Goal: Transaction & Acquisition: Purchase product/service

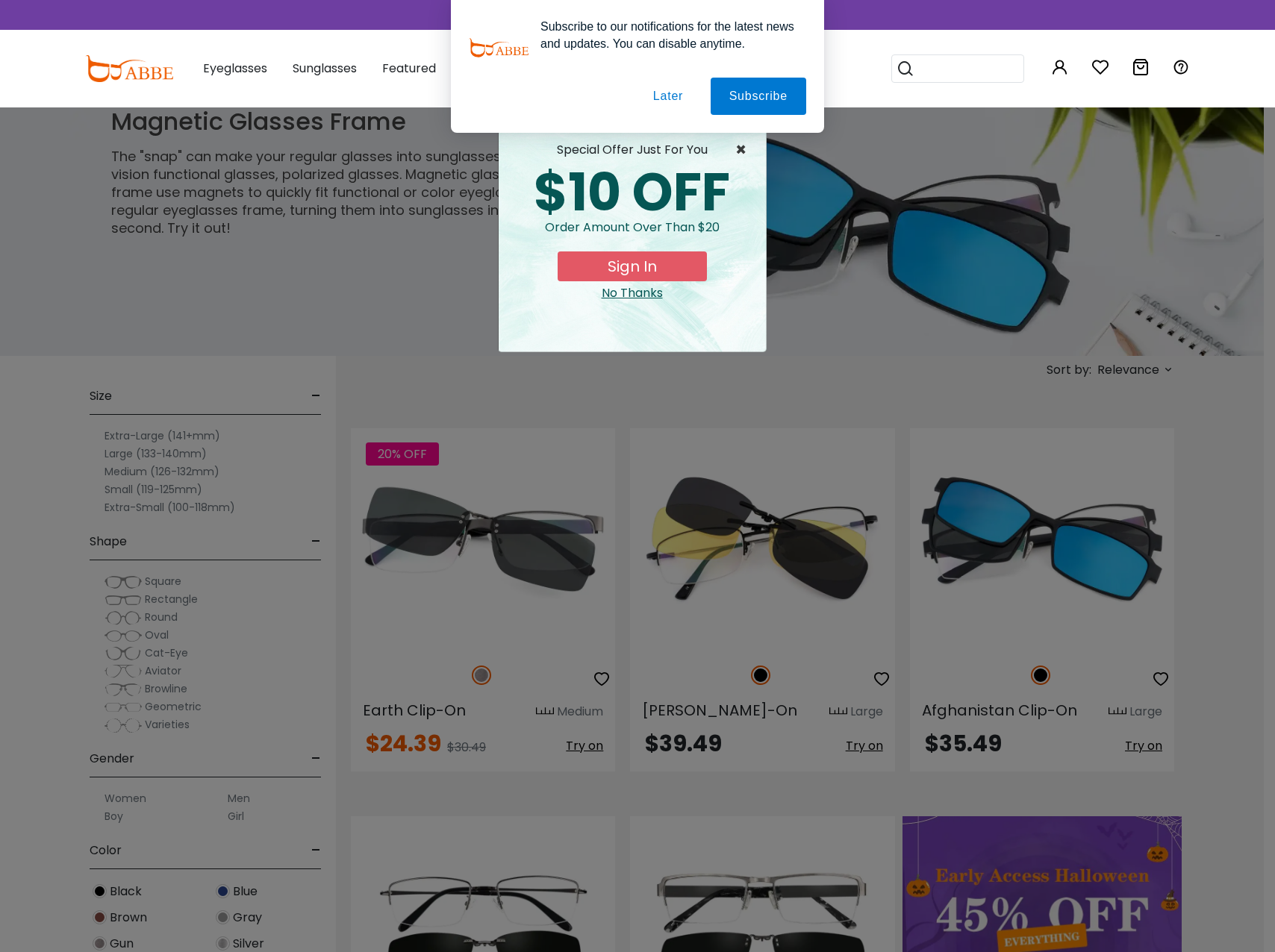
click at [740, 145] on span "×" at bounding box center [744, 149] width 19 height 18
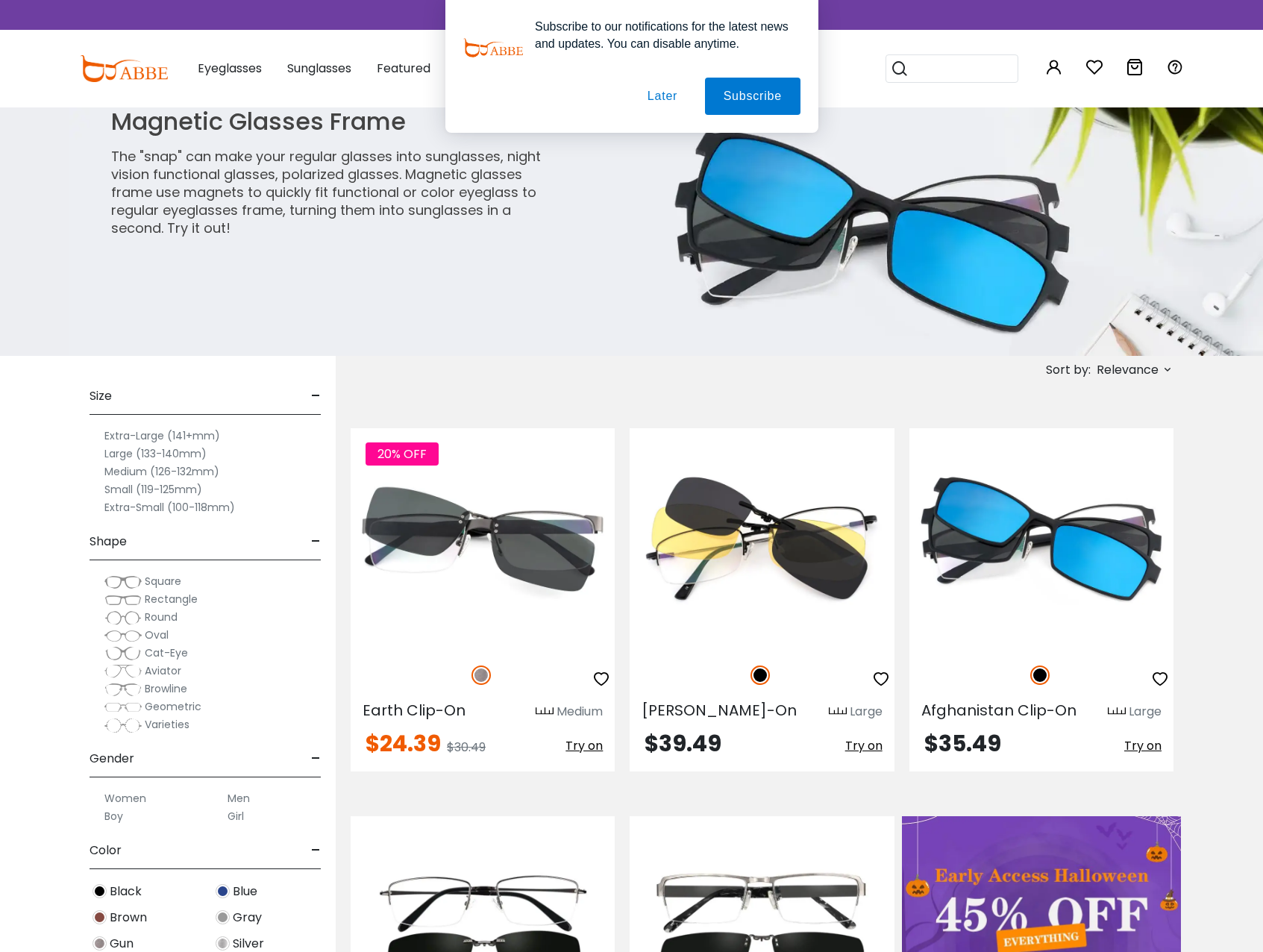
click at [664, 96] on button "Later" at bounding box center [661, 96] width 67 height 37
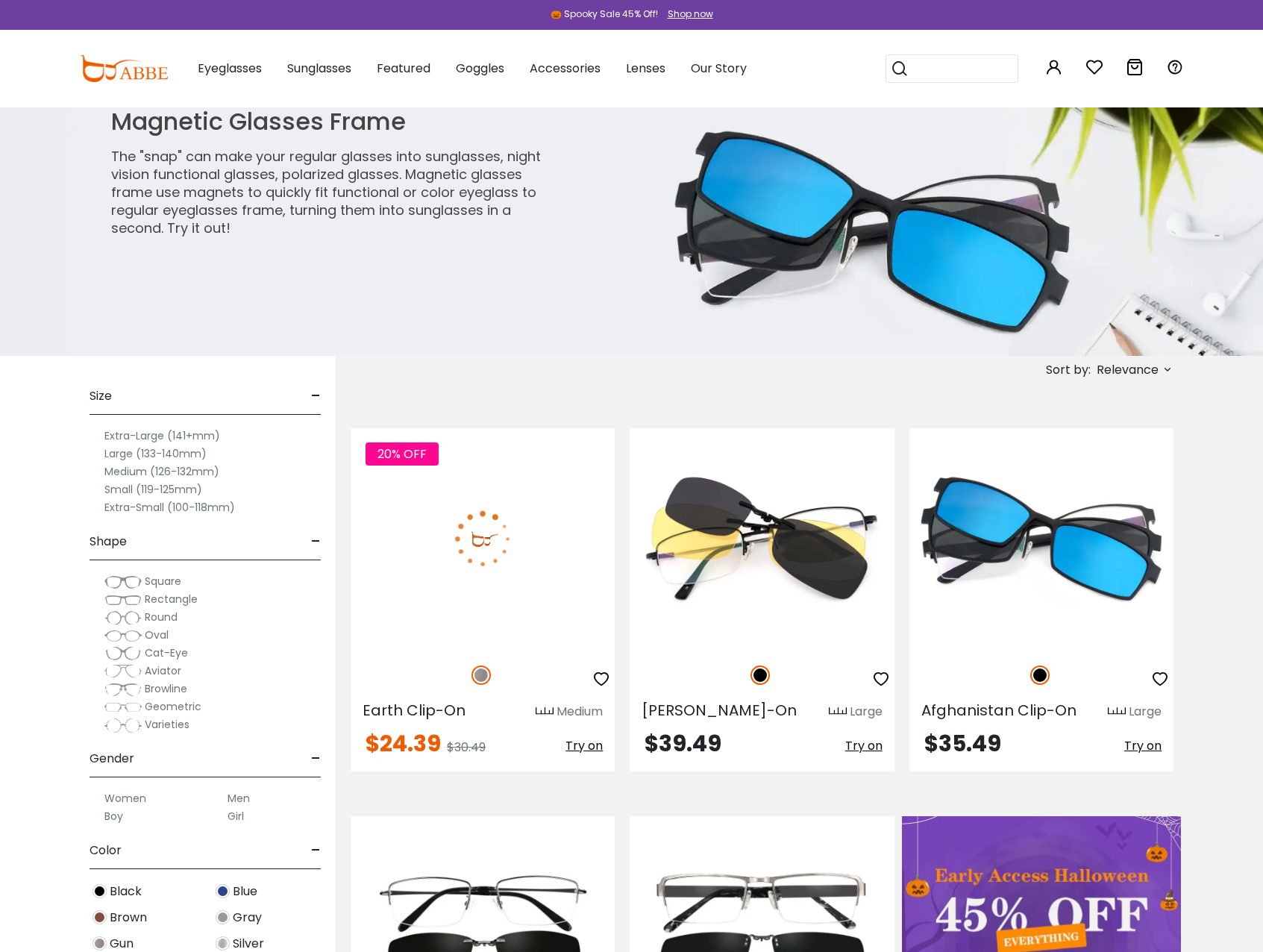
scroll to position [75, 0]
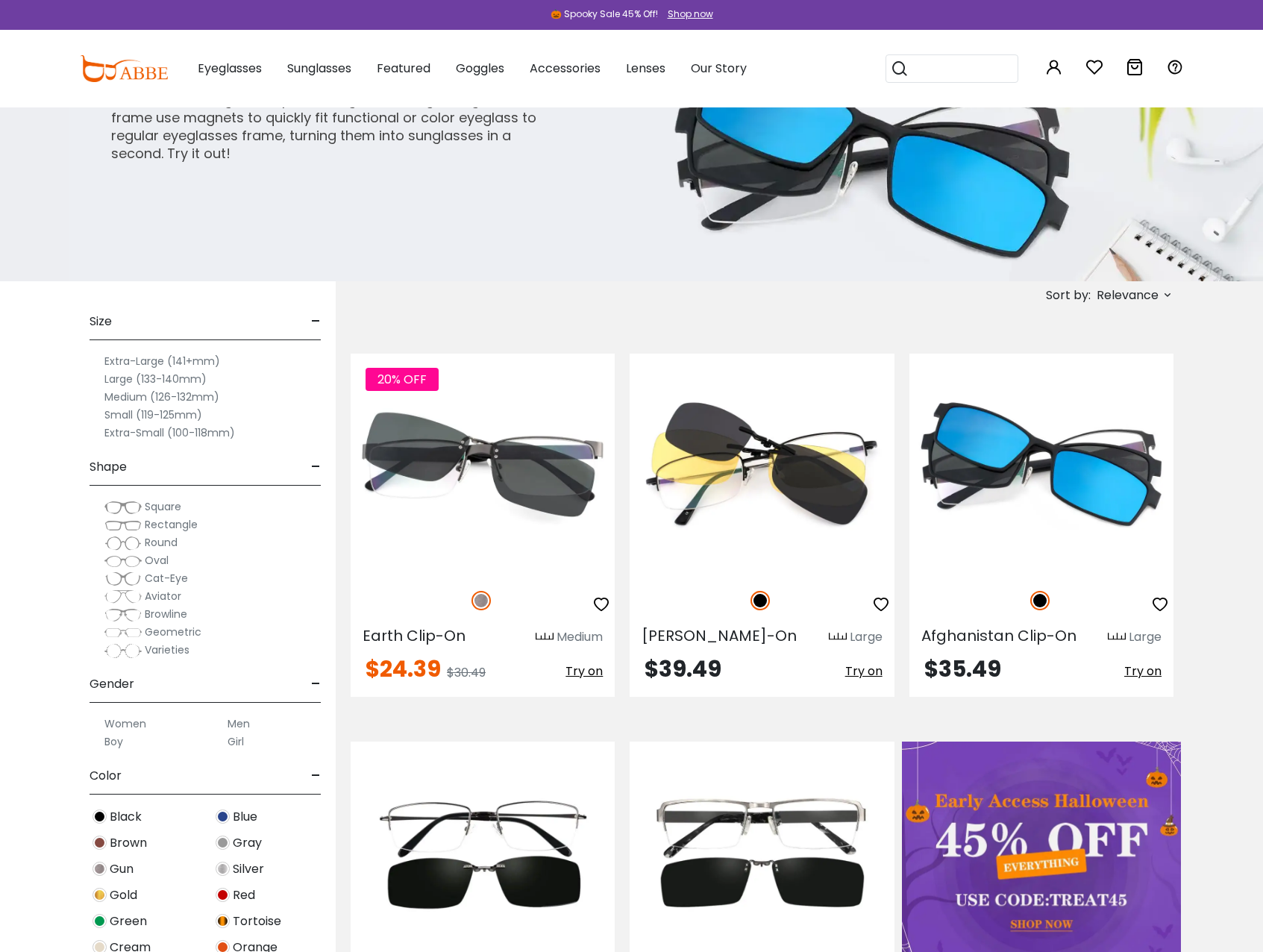
click at [136, 396] on label "Medium (126-132mm)" at bounding box center [162, 397] width 115 height 18
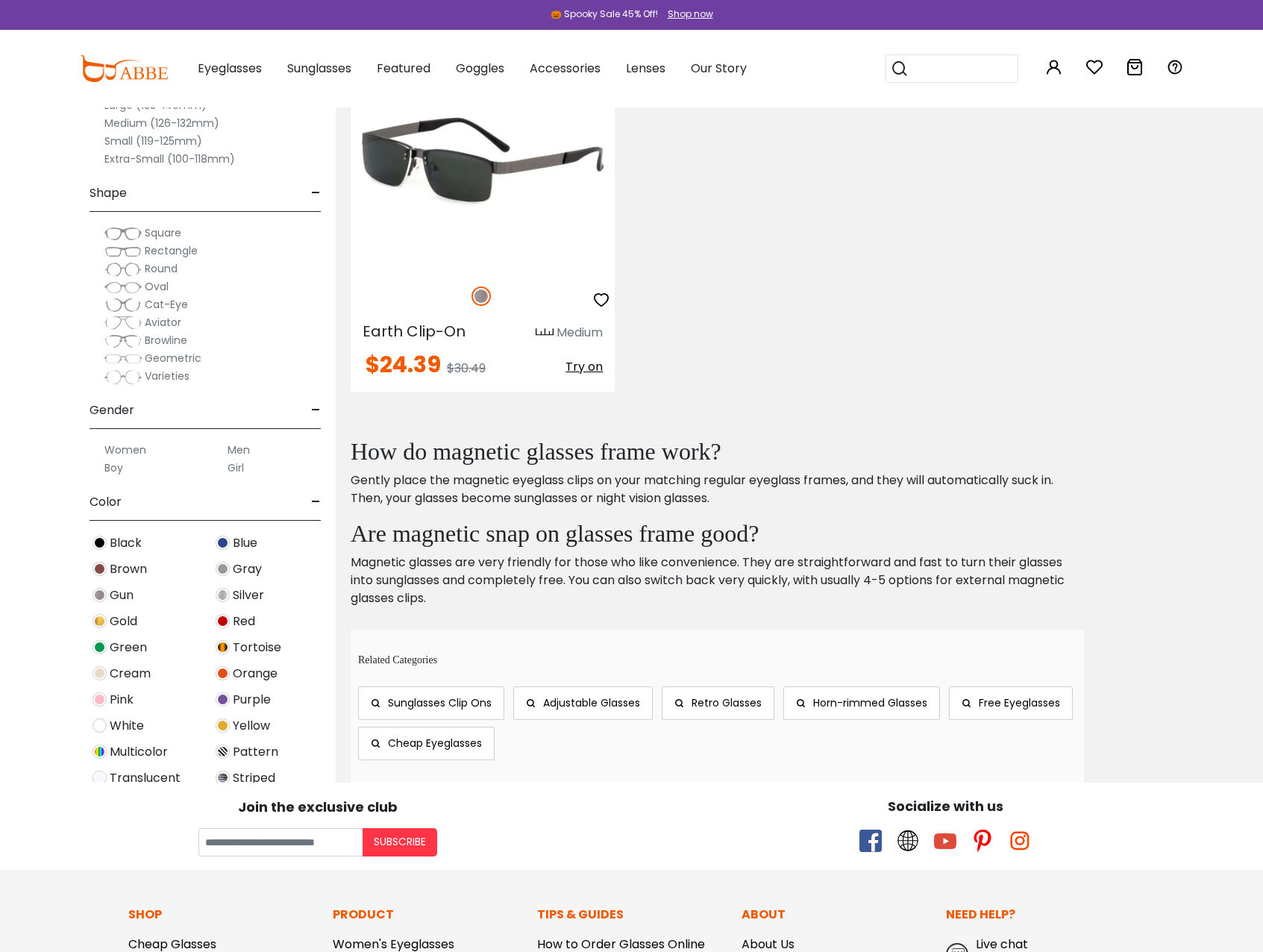
scroll to position [299, 0]
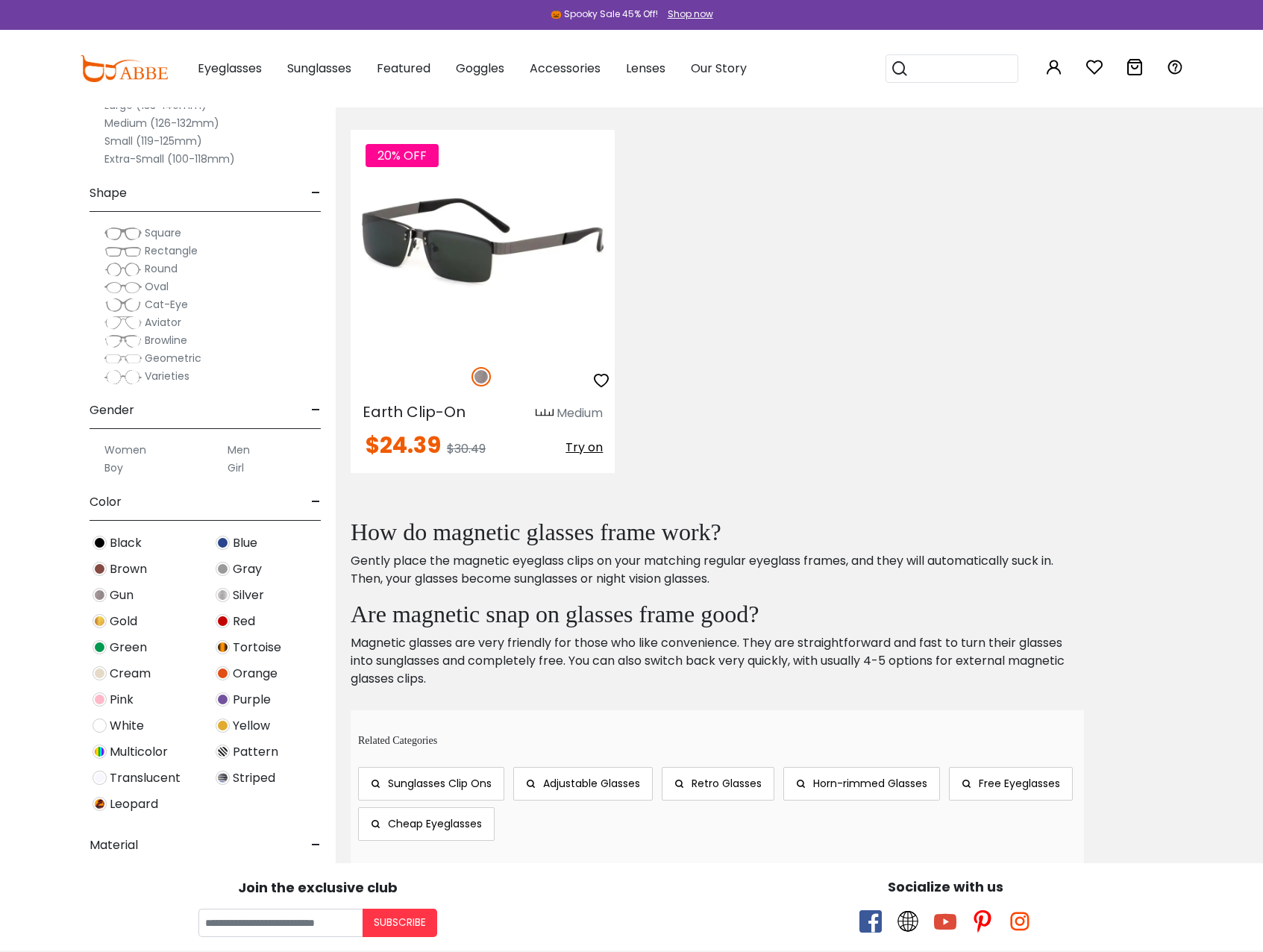
click at [450, 265] on img at bounding box center [483, 240] width 264 height 220
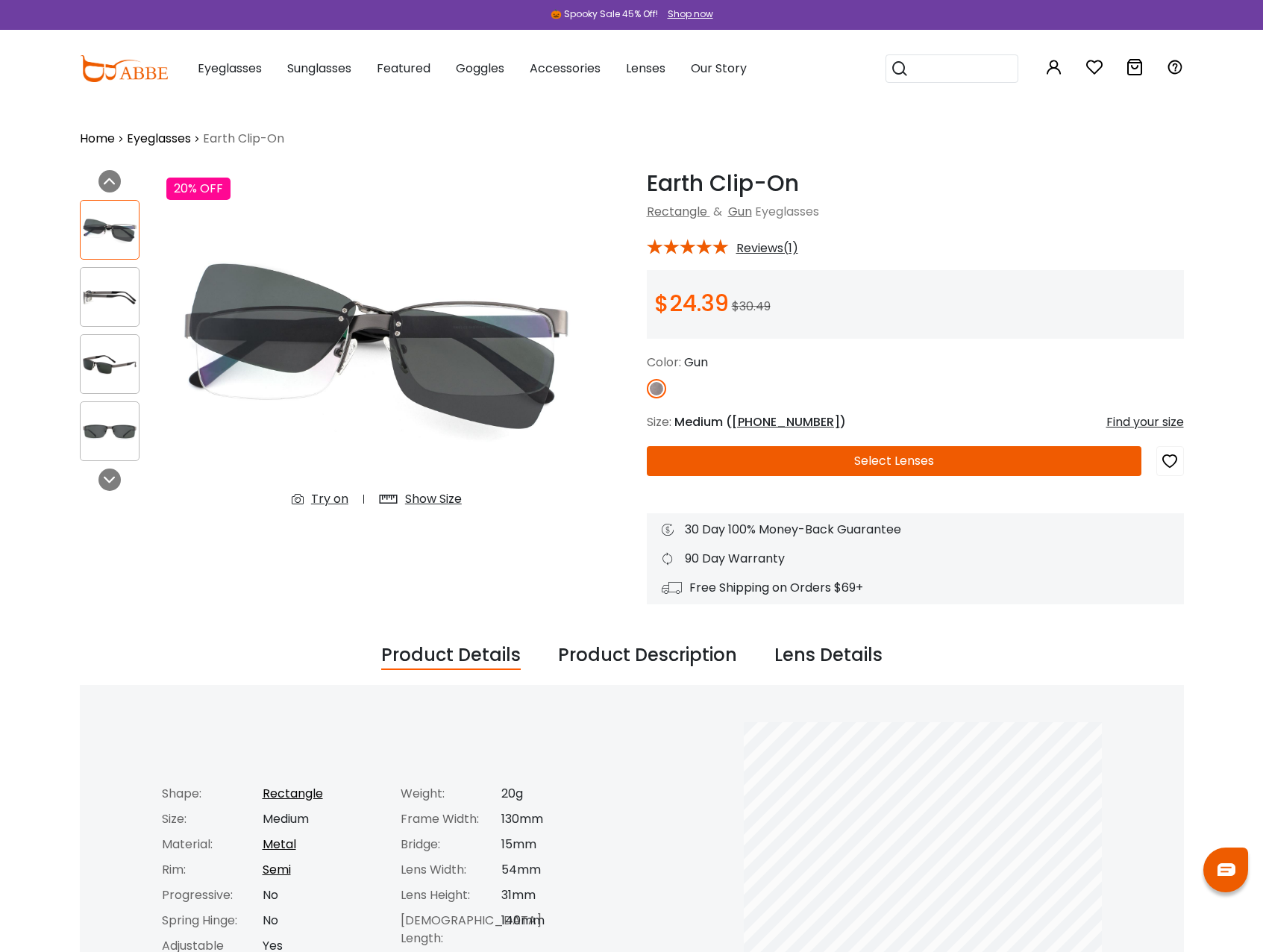
click at [115, 293] on img at bounding box center [110, 297] width 58 height 29
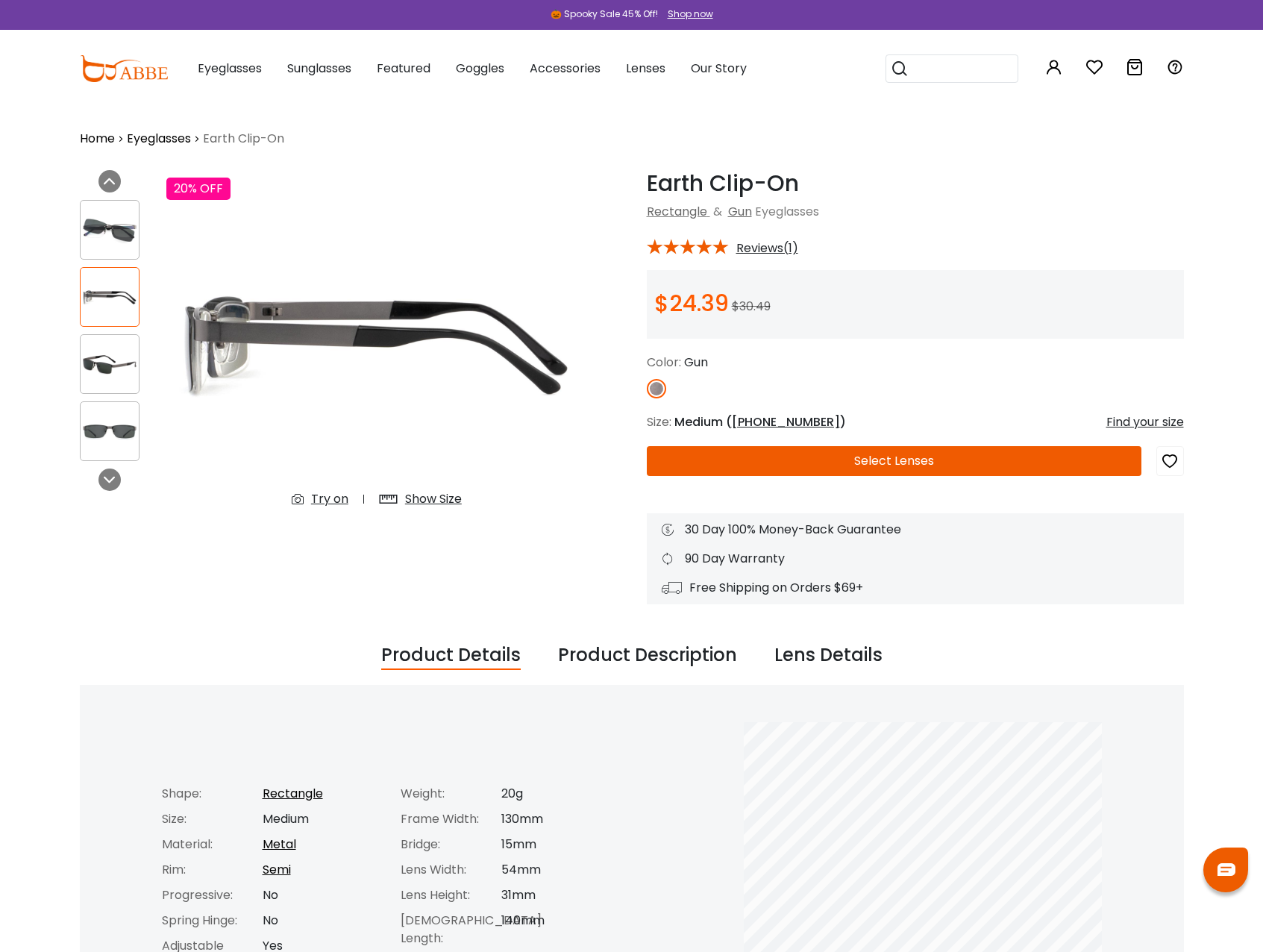
click at [124, 361] on img at bounding box center [110, 364] width 58 height 29
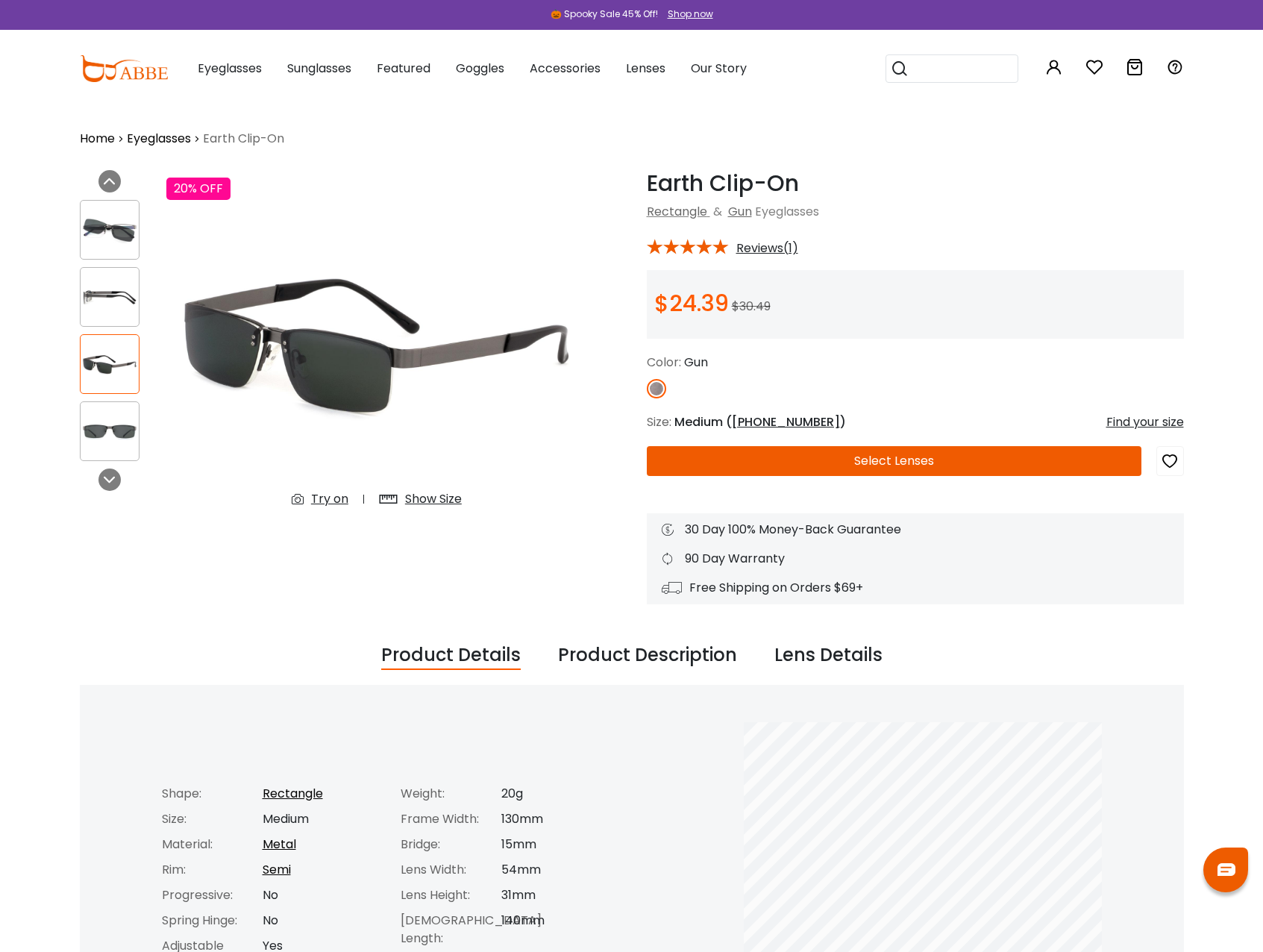
click at [963, 461] on button "Select Lenses" at bounding box center [894, 461] width 494 height 30
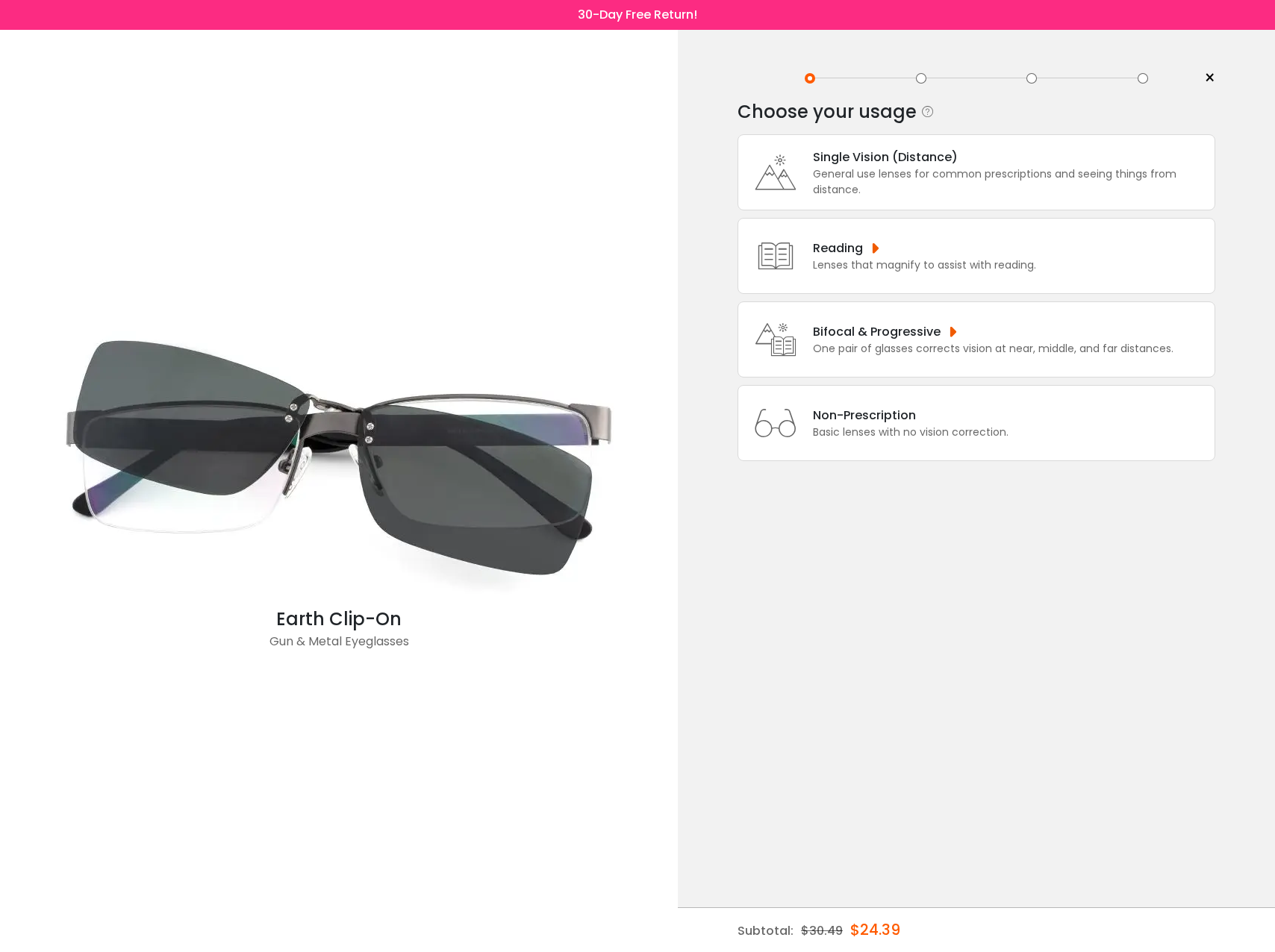
click at [928, 160] on div "Single Vision (Distance)" at bounding box center [1009, 157] width 394 height 19
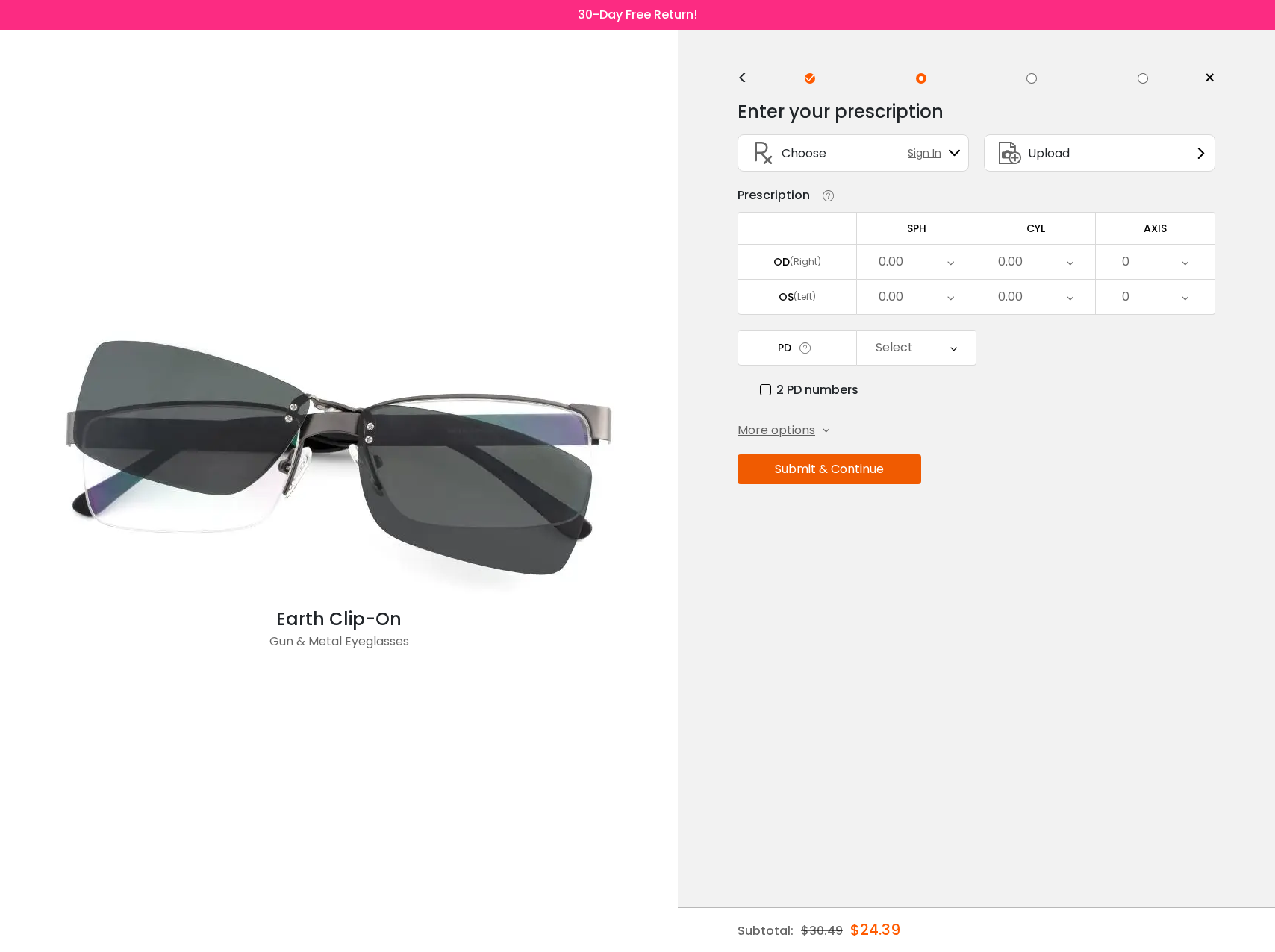
click at [928, 255] on div "0.00" at bounding box center [916, 262] width 119 height 35
click at [927, 300] on li "-7.75" at bounding box center [916, 303] width 119 height 27
click at [1068, 252] on icon at bounding box center [1070, 262] width 7 height 35
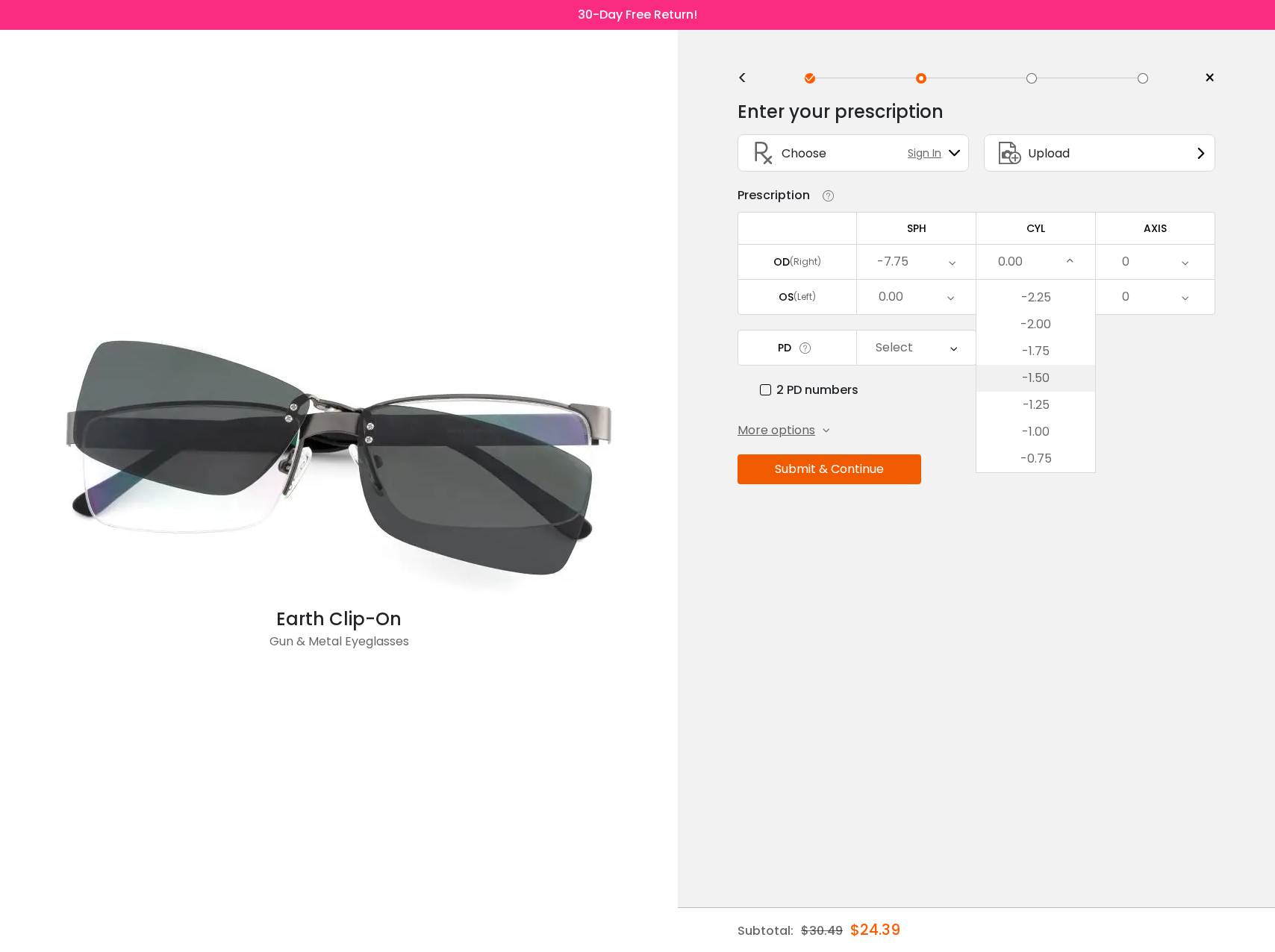
click at [1053, 374] on li "-1.50" at bounding box center [1035, 378] width 119 height 27
click at [1153, 262] on div "0" at bounding box center [1155, 262] width 119 height 35
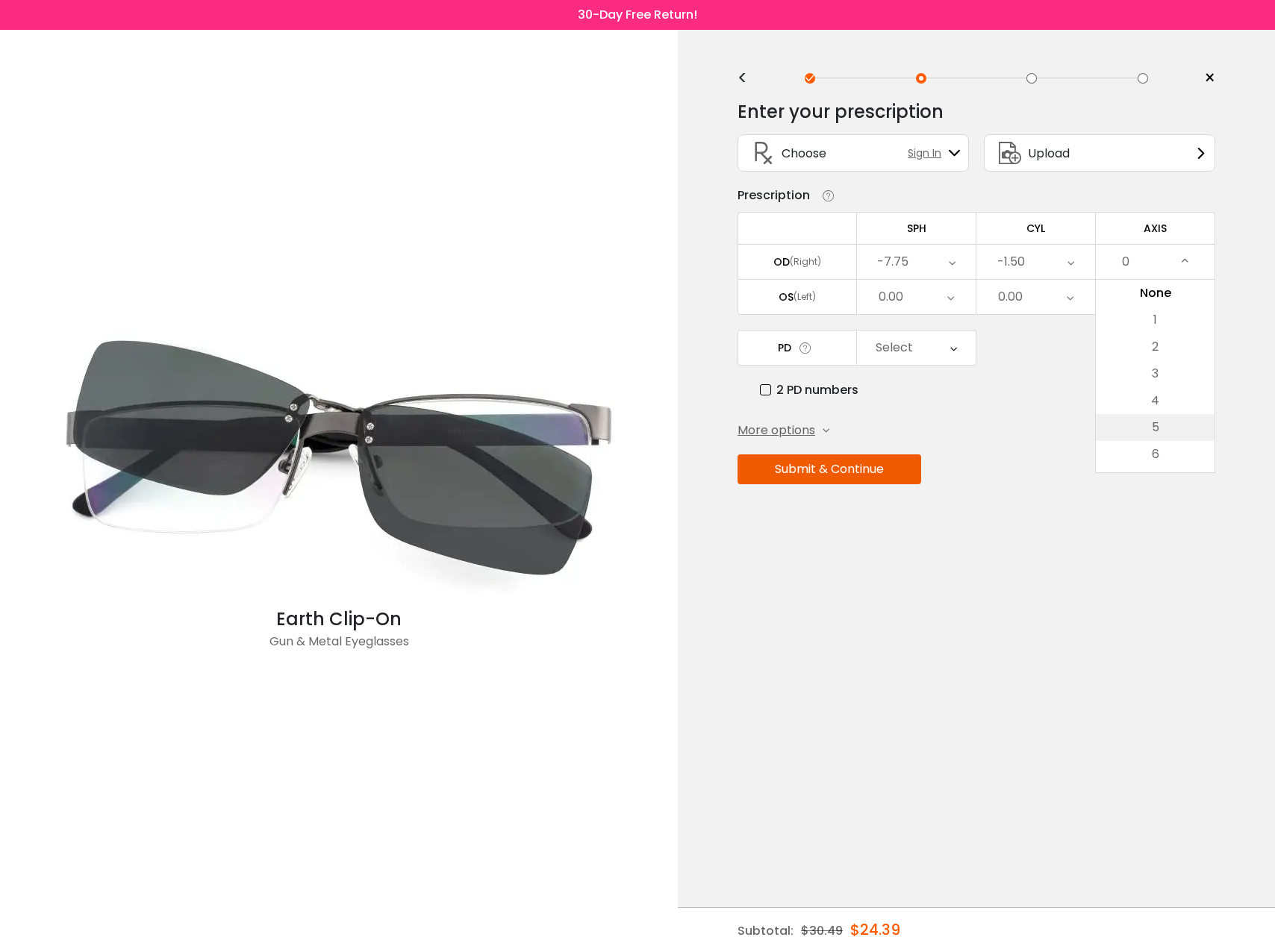
click at [1167, 420] on li "5" at bounding box center [1155, 428] width 119 height 27
click at [906, 299] on div "0.00" at bounding box center [916, 297] width 119 height 35
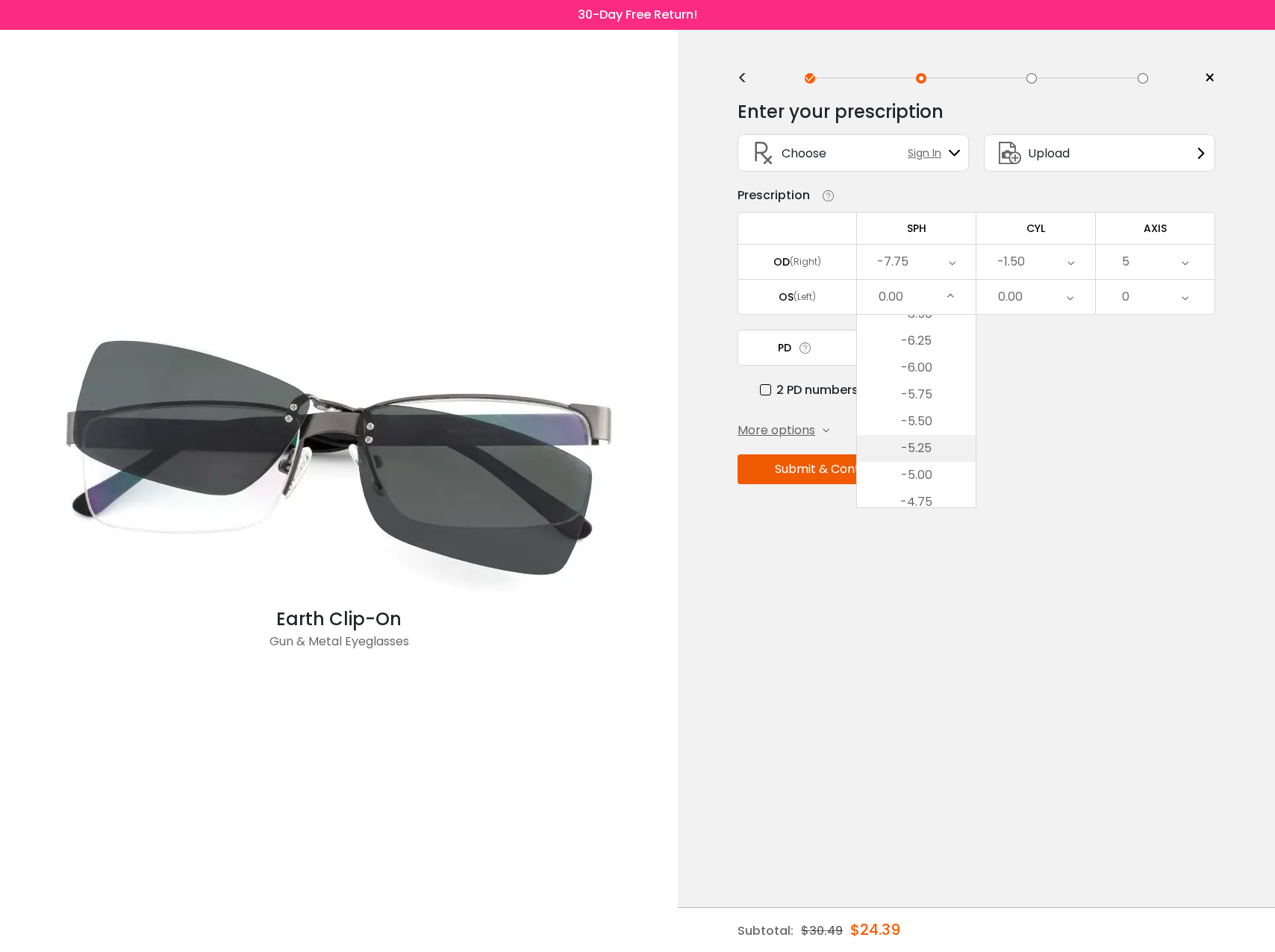
scroll to position [1380, 0]
click at [931, 344] on li "-7.00" at bounding box center [916, 345] width 119 height 27
click at [1038, 291] on div "0.00" at bounding box center [1035, 297] width 119 height 35
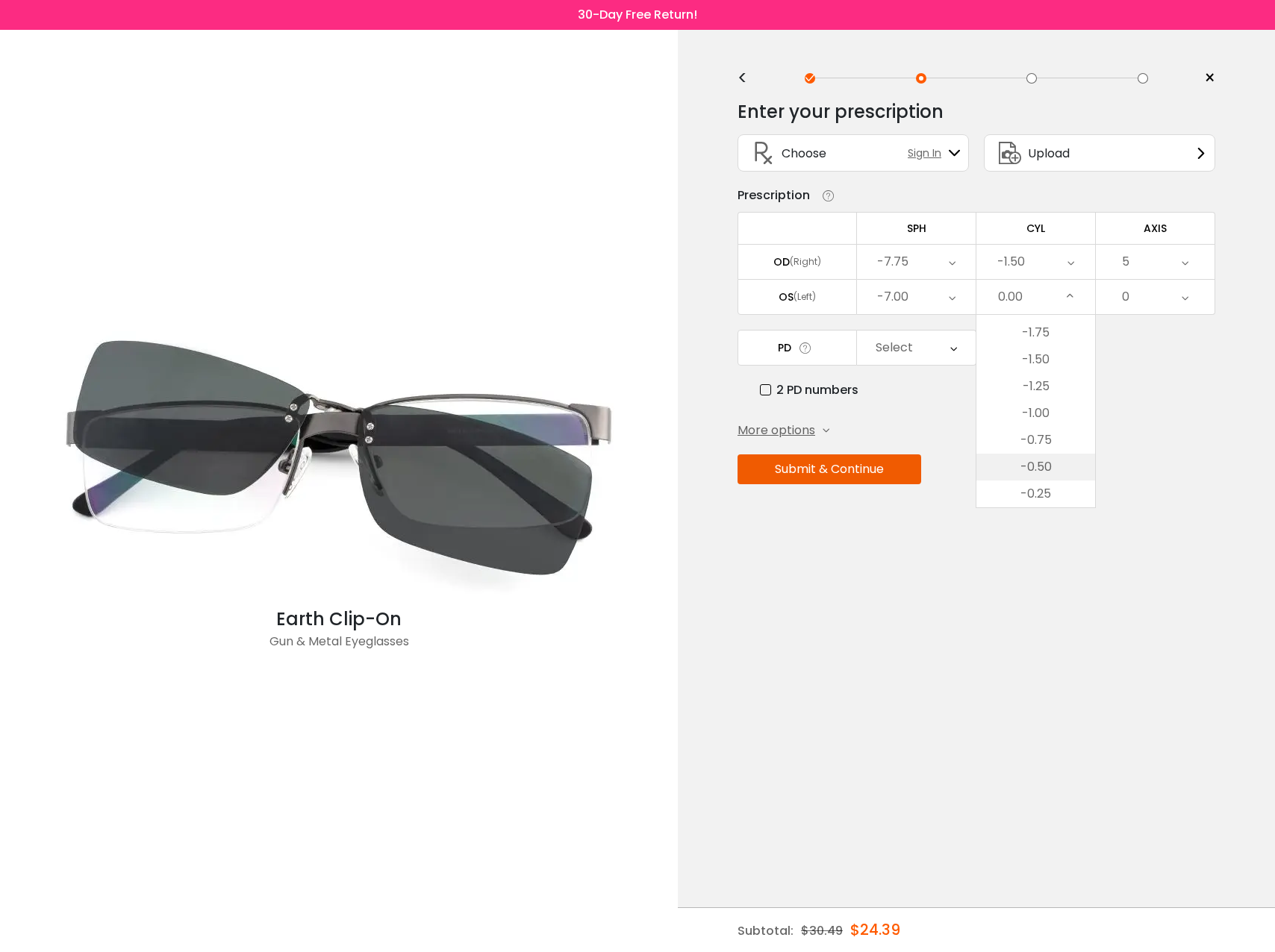
scroll to position [473, 0]
click at [1054, 365] on li "-1.25" at bounding box center [1035, 366] width 119 height 27
click at [1163, 298] on div "0" at bounding box center [1155, 297] width 119 height 35
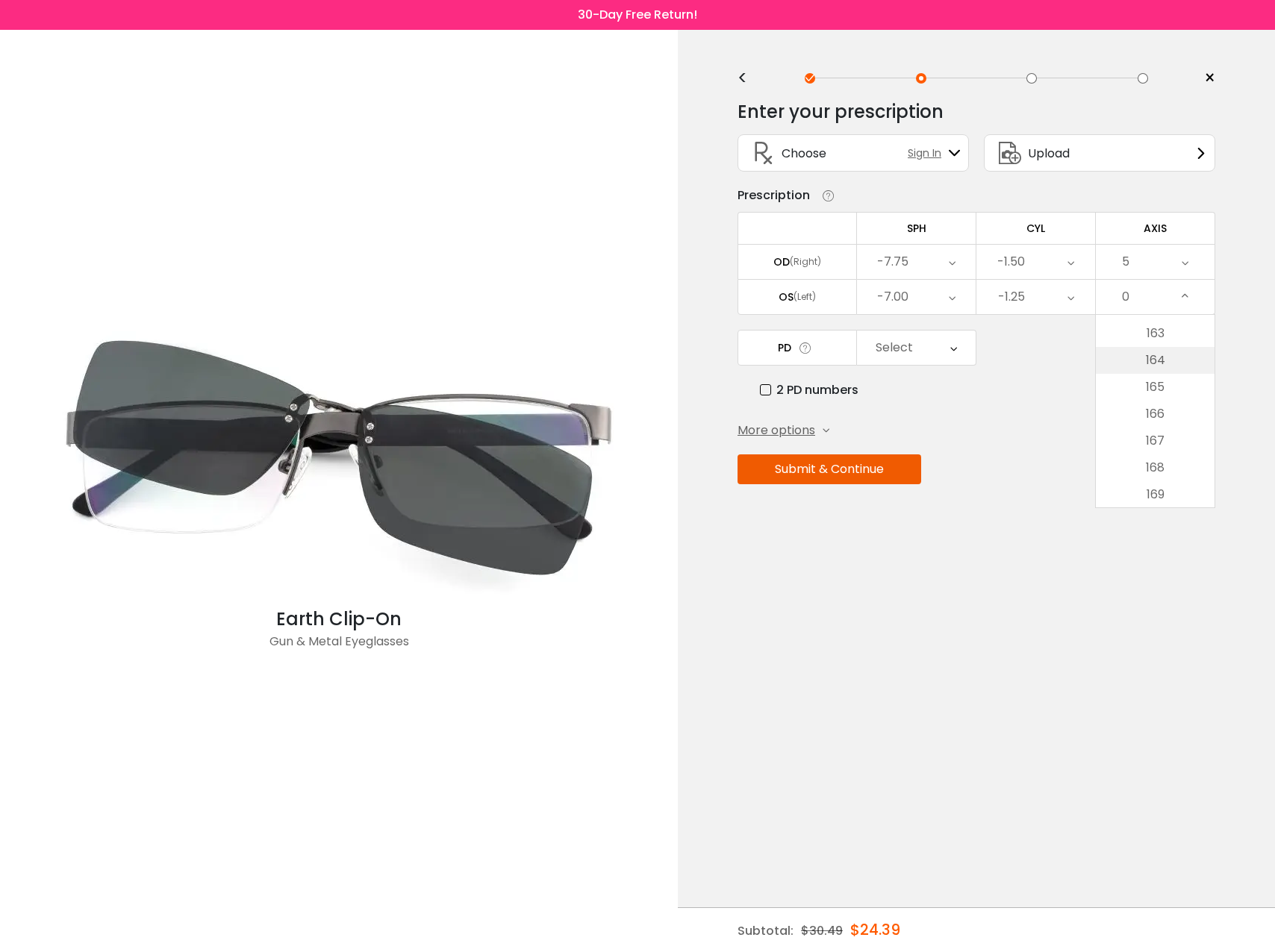
scroll to position [4328, 0]
click at [1173, 435] on li "165" at bounding box center [1155, 433] width 119 height 27
click at [937, 349] on div "Select" at bounding box center [916, 348] width 119 height 35
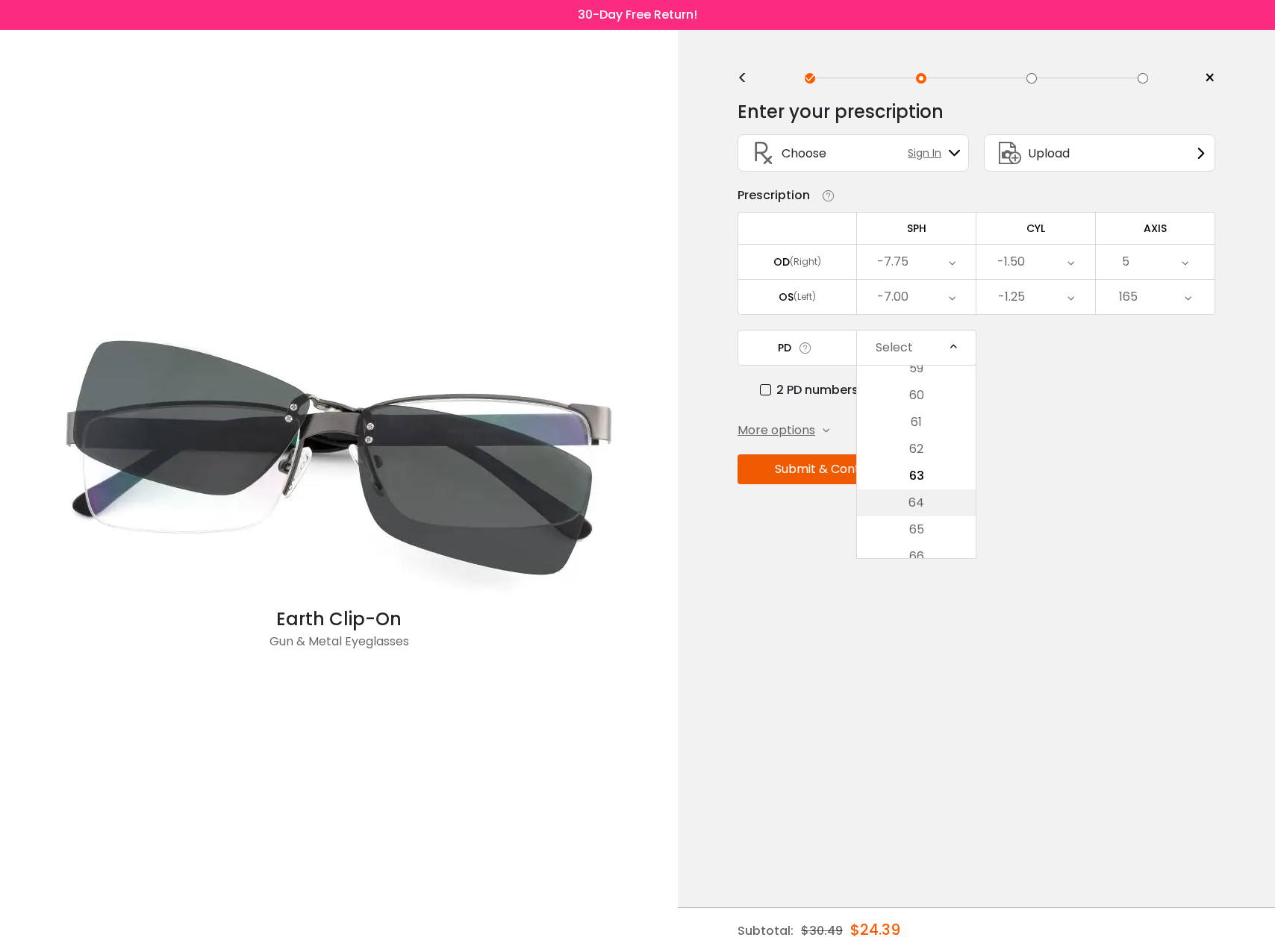
click at [933, 496] on li "64" at bounding box center [916, 503] width 119 height 27
click at [831, 474] on button "Submit & Continue" at bounding box center [829, 469] width 184 height 30
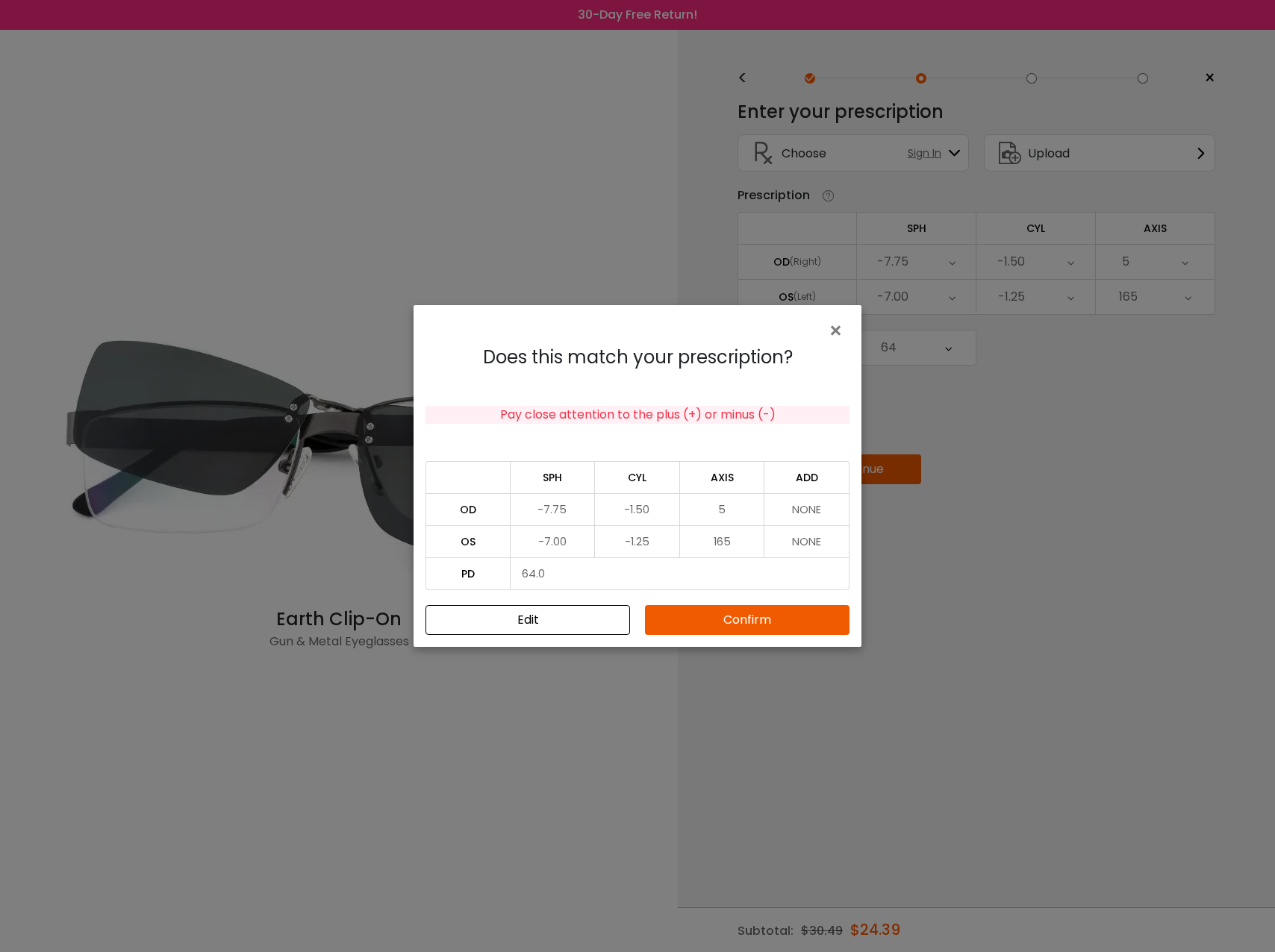
click at [727, 618] on button "Confirm" at bounding box center [747, 620] width 204 height 30
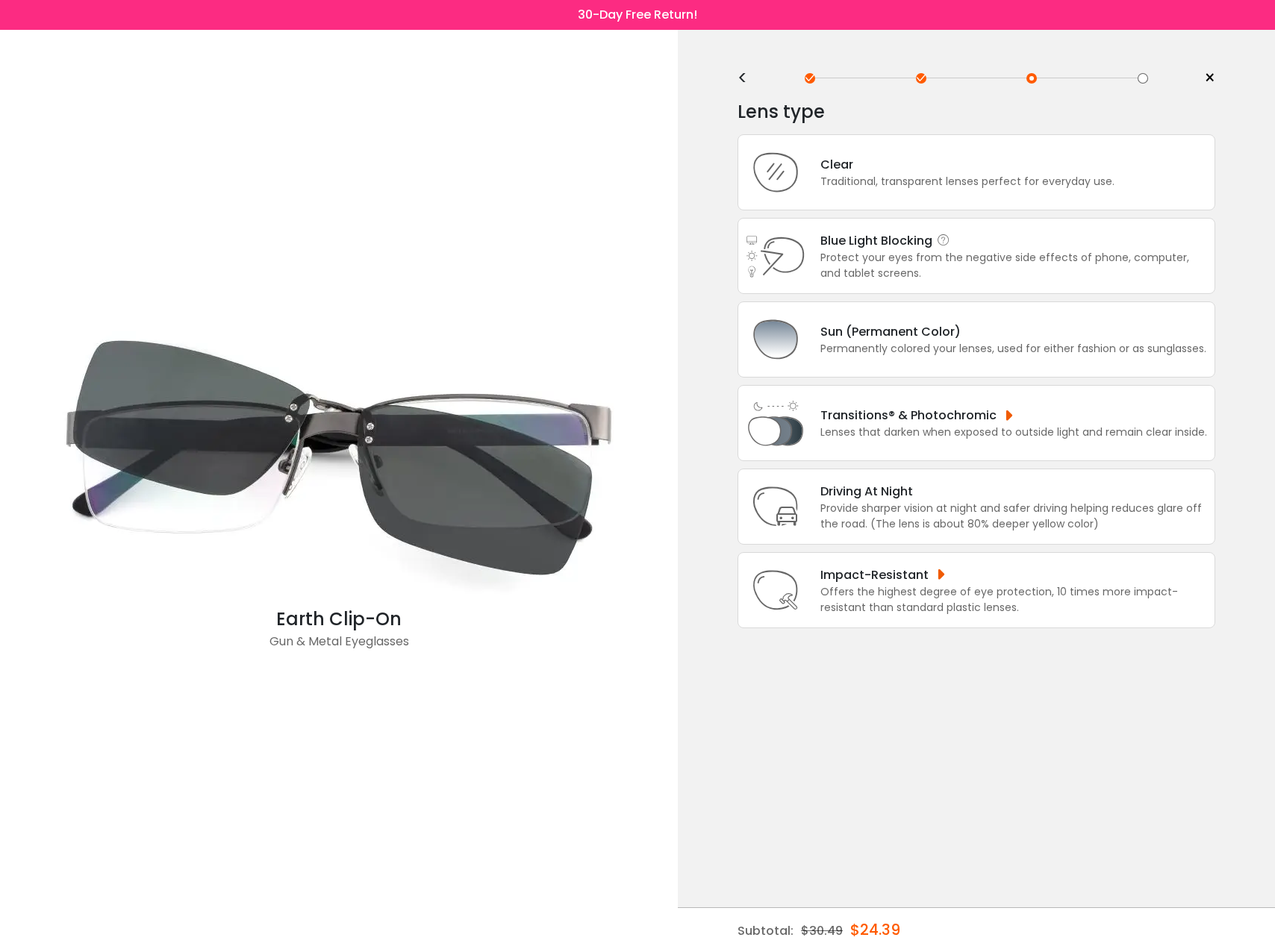
click at [874, 269] on div "Protect your eyes from the negative side effects of phone, computer, and tablet…" at bounding box center [1013, 266] width 387 height 31
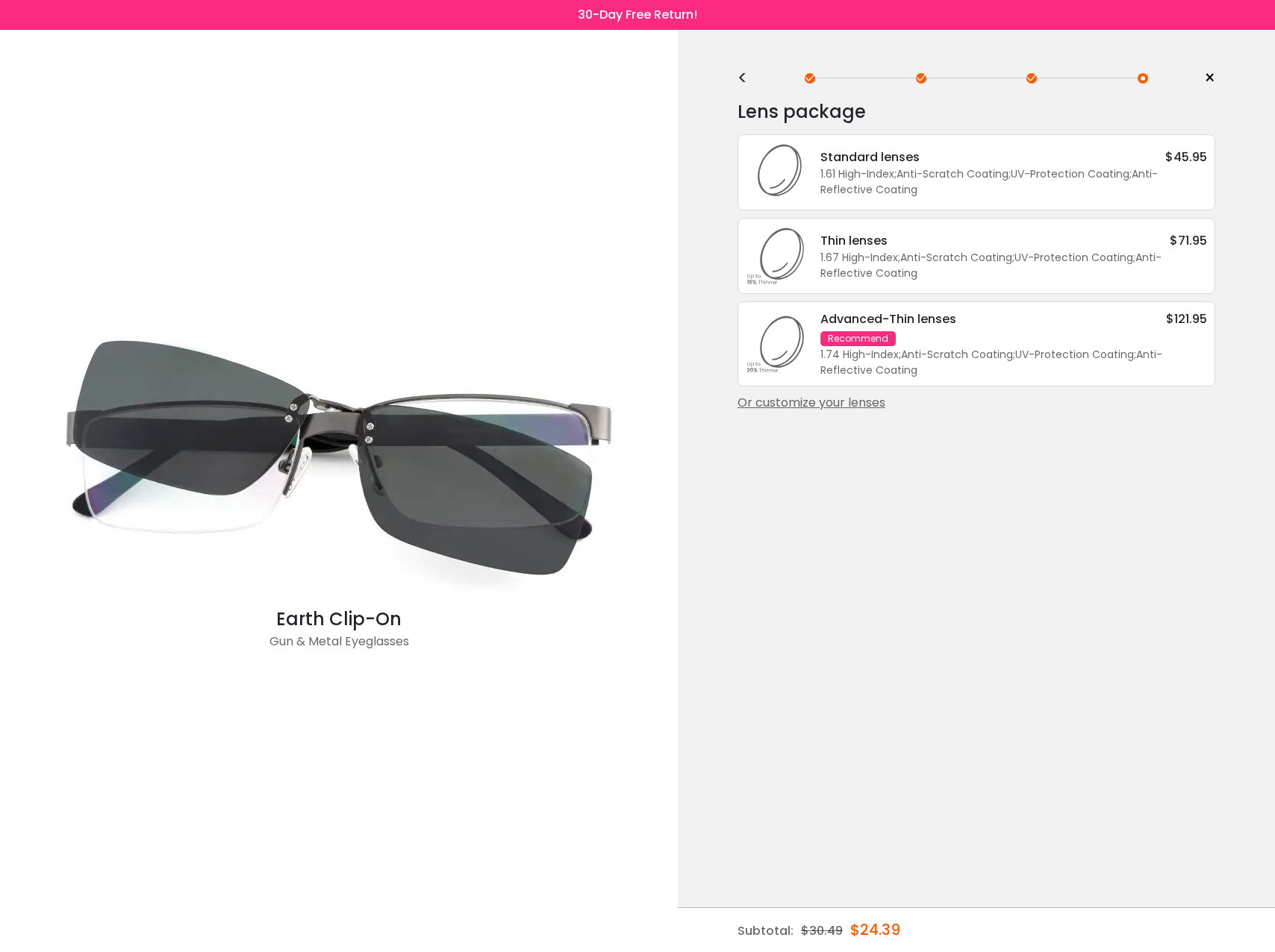
click at [1001, 362] on div "1.74 High-Index ; Anti-Scratch Coating ; UV-Protection Coating ; Anti-Reflectiv…" at bounding box center [1013, 362] width 387 height 31
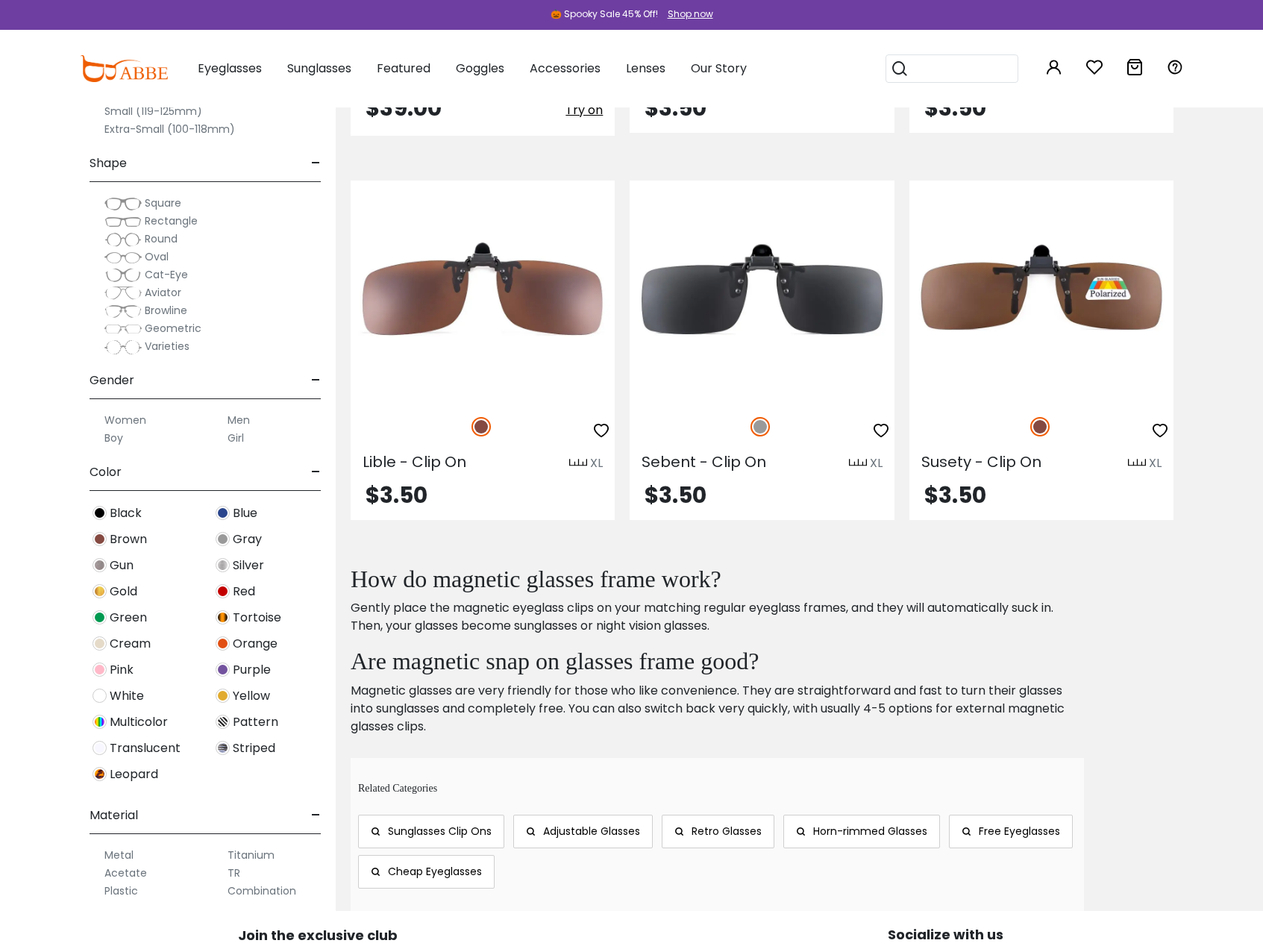
scroll to position [2239, 0]
